Goal: Find contact information: Find contact information

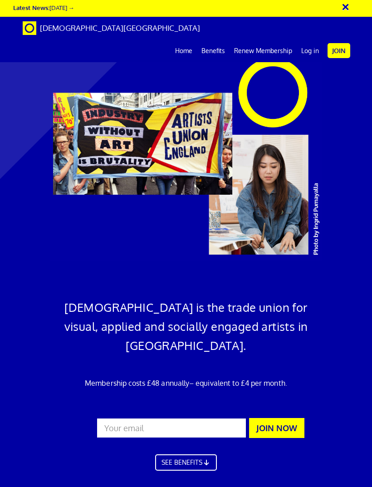
scroll to position [0, 13]
click at [313, 39] on link "Log in" at bounding box center [310, 50] width 27 height 23
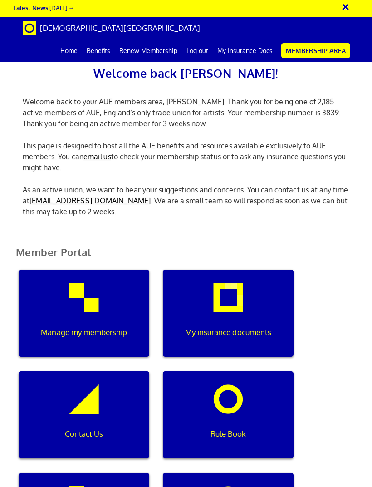
scroll to position [0, 3]
click at [97, 52] on link "Benefits" at bounding box center [98, 50] width 33 height 23
click at [242, 58] on link "My Insurance Docs" at bounding box center [245, 50] width 64 height 23
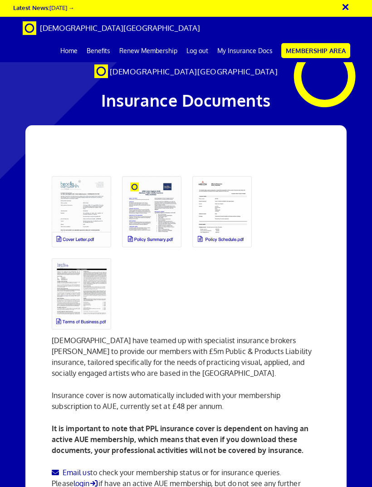
scroll to position [0, 13]
click at [89, 215] on link at bounding box center [81, 212] width 70 height 82
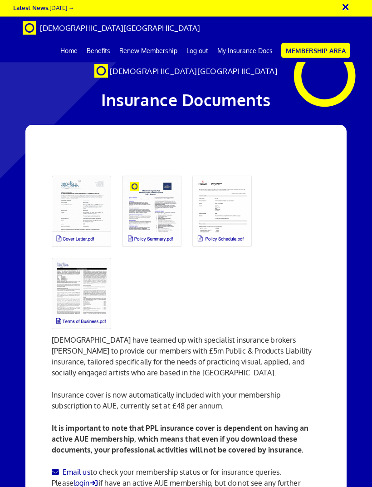
scroll to position [86, 0]
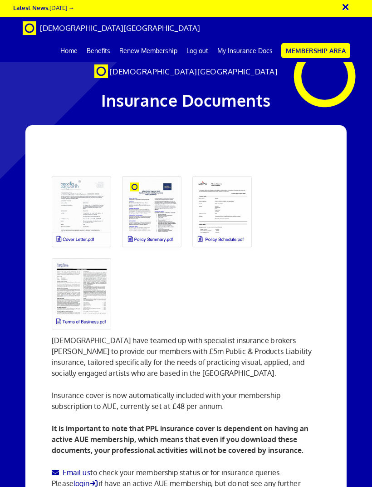
click at [228, 171] on link at bounding box center [222, 212] width 70 height 82
click at [236, 171] on link at bounding box center [222, 212] width 70 height 82
click at [229, 171] on link at bounding box center [222, 212] width 70 height 82
click at [79, 468] on link "Email us" at bounding box center [71, 472] width 38 height 9
